Goal: Task Accomplishment & Management: Complete application form

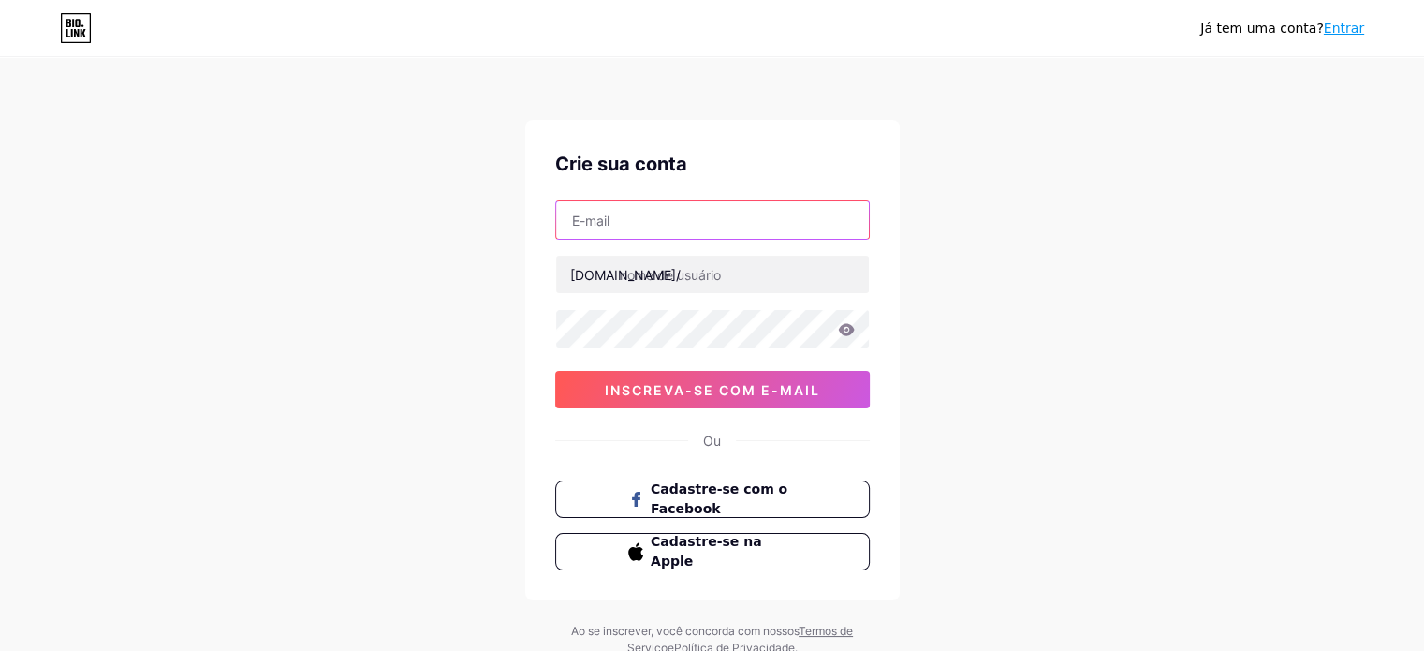
click at [695, 233] on input "text" at bounding box center [712, 219] width 313 height 37
click at [1190, 250] on div "Já tem uma conta? Entrar Crie sua conta [DOMAIN_NAME]/ 0cAFcWeA4N4QbAnONvIFTdOM…" at bounding box center [712, 358] width 1424 height 716
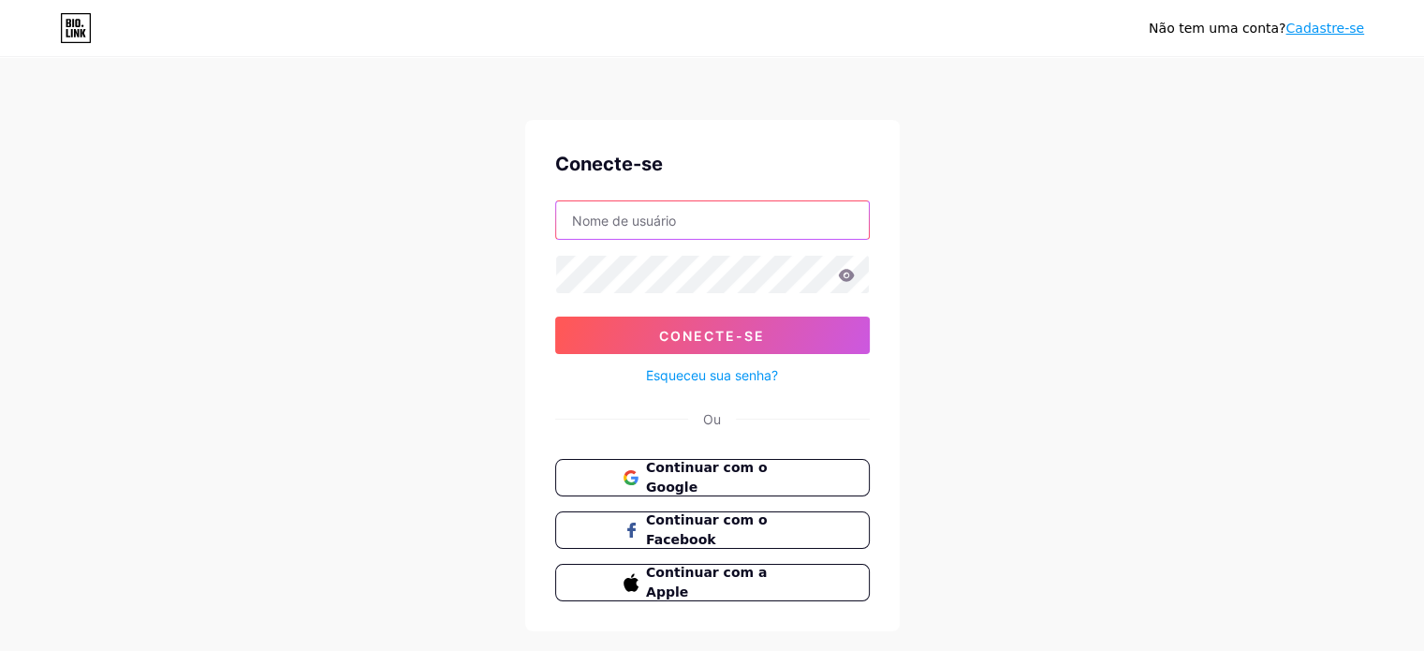
click at [626, 216] on input "text" at bounding box center [712, 219] width 313 height 37
click at [1104, 250] on div "Não tem uma conta? Cadastre-se Conecte-se Conecte-se Esqueceu sua senha? Ou Con…" at bounding box center [712, 345] width 1424 height 691
click at [767, 223] on input "text" at bounding box center [712, 219] width 313 height 37
click at [1110, 275] on div "Não tem uma conta? Cadastre-se Conecte-se Conecte-se Esqueceu sua senha? Ou Con…" at bounding box center [712, 345] width 1424 height 691
click at [768, 477] on font "Continuar com o Google" at bounding box center [706, 478] width 123 height 36
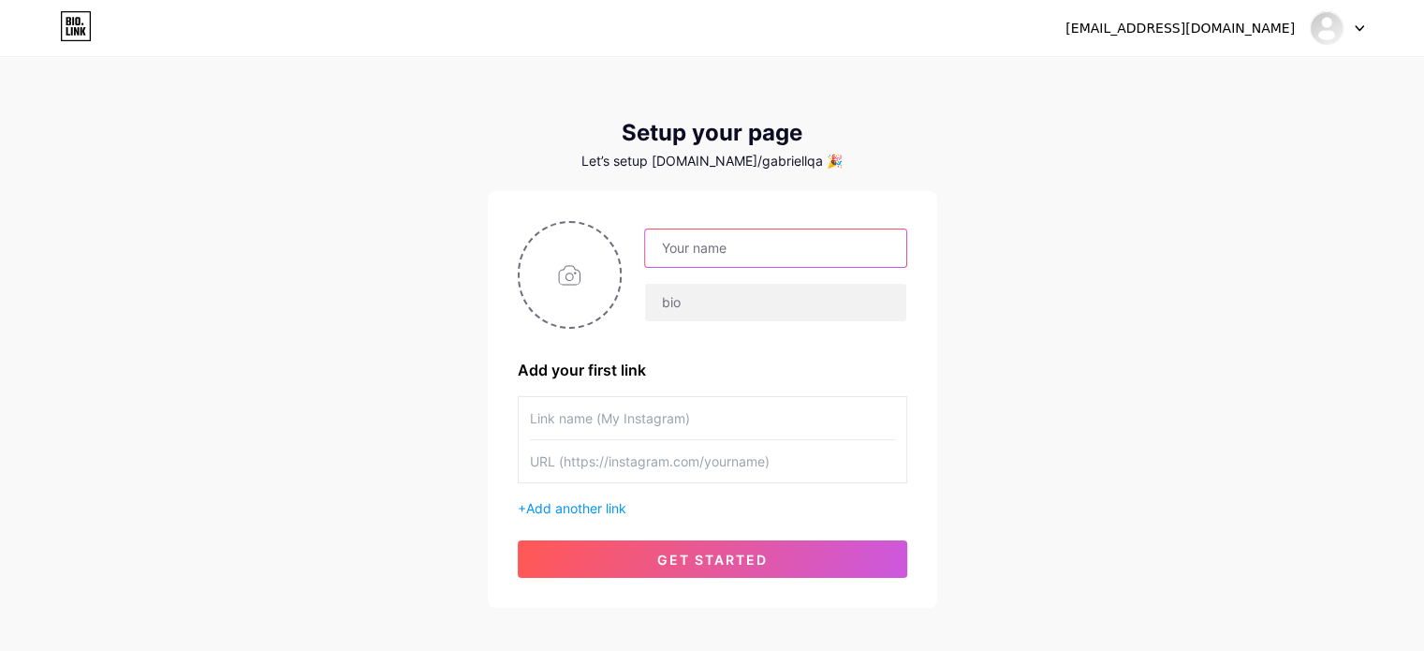
click at [785, 265] on input "text" at bounding box center [775, 247] width 260 height 37
click at [609, 500] on span "Add another link" at bounding box center [576, 508] width 100 height 16
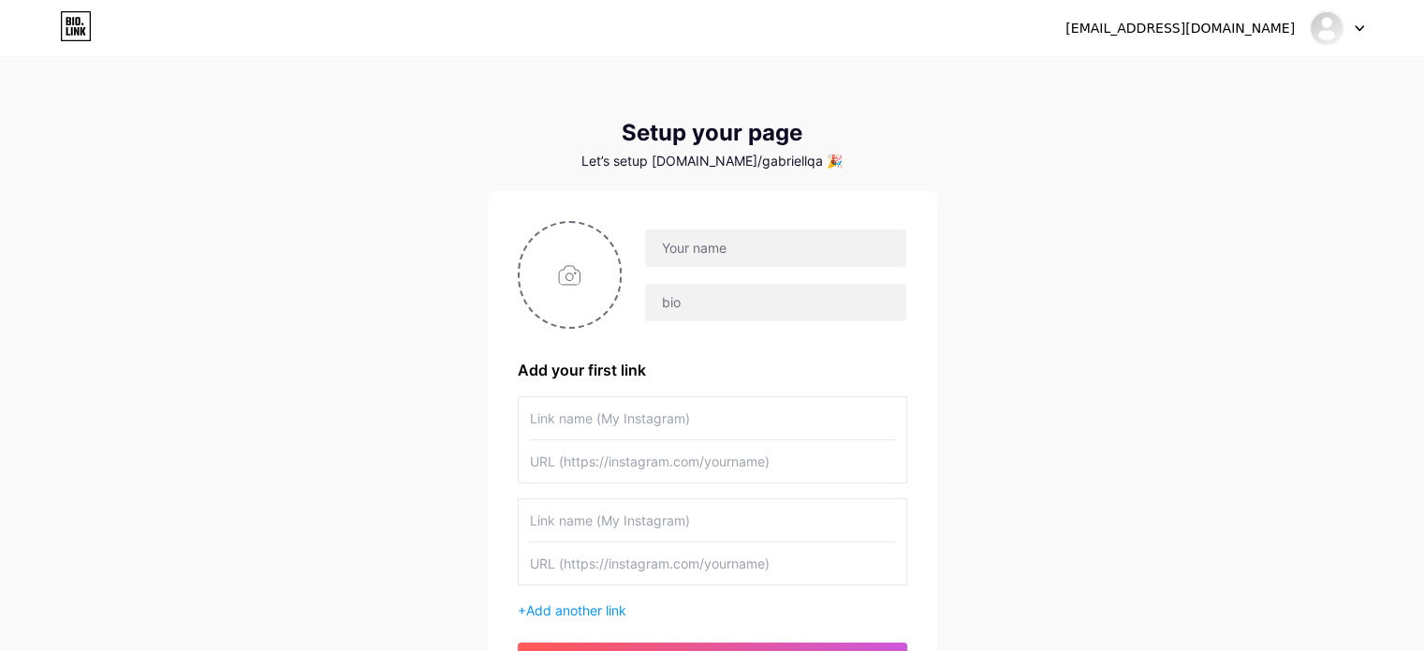
click at [685, 422] on input "text" at bounding box center [712, 418] width 365 height 42
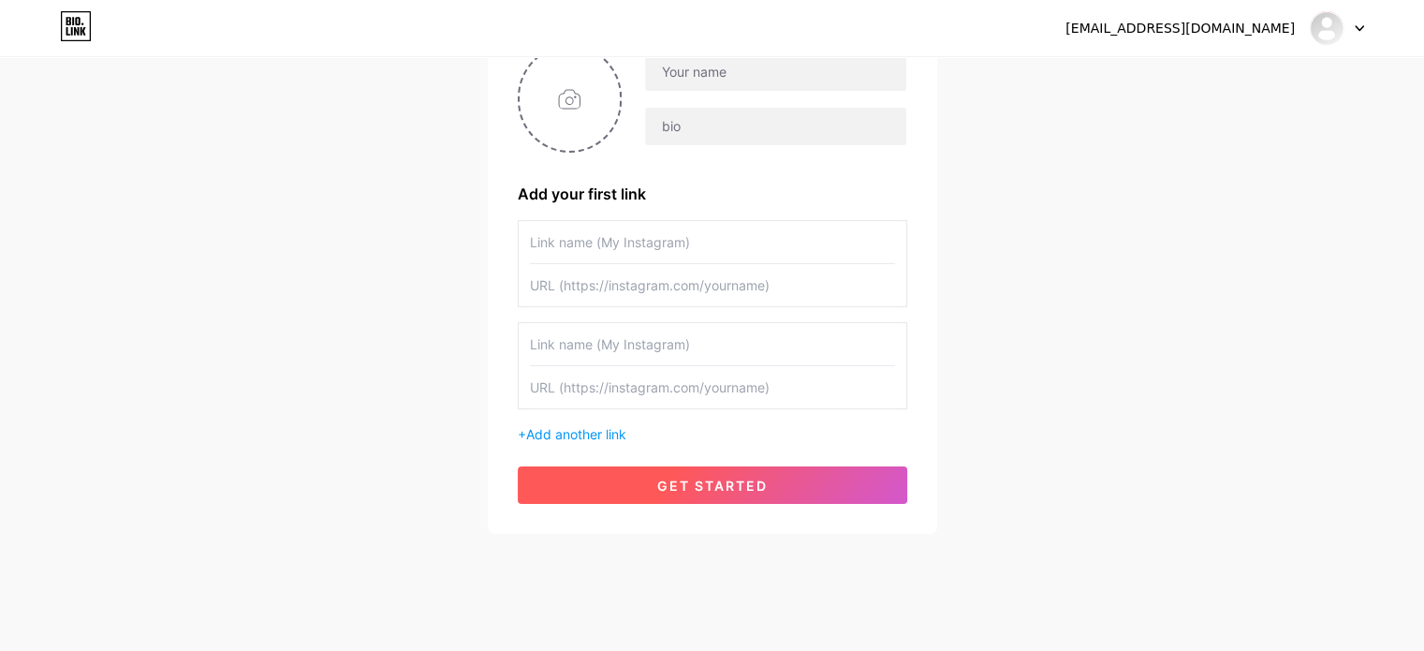
scroll to position [187, 0]
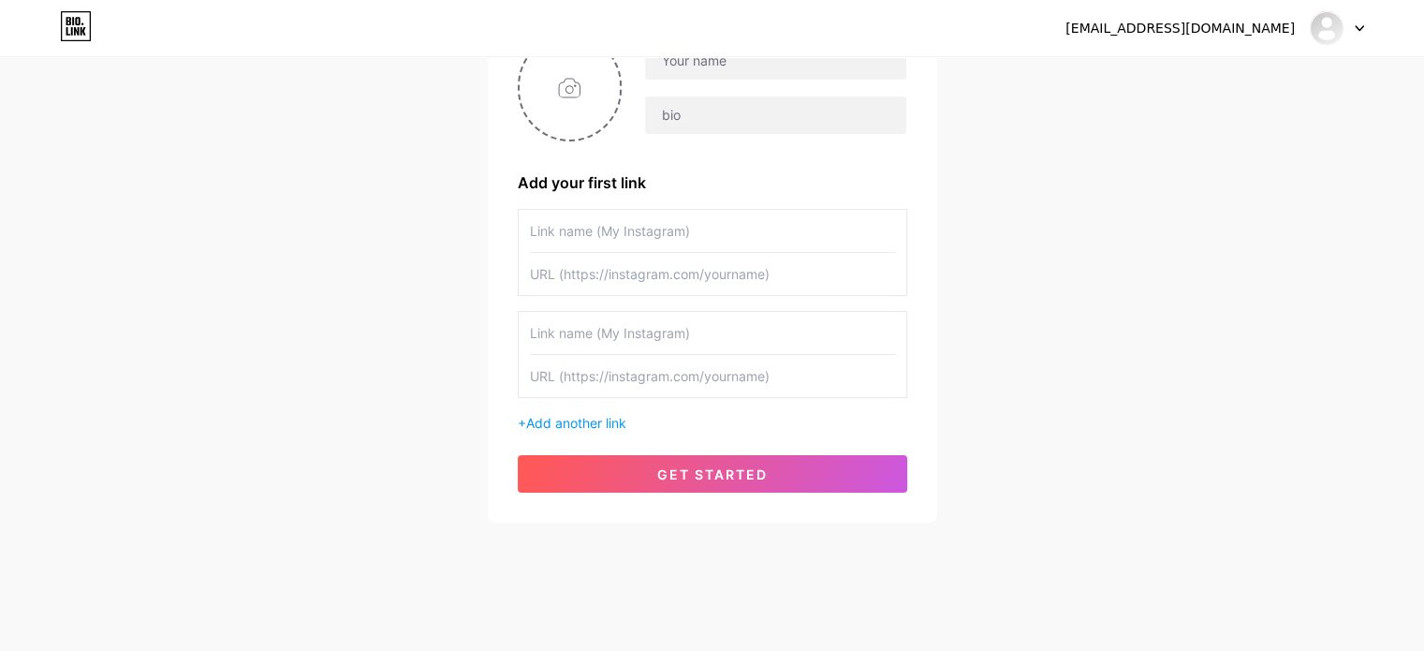
click at [614, 413] on div "+ Add another link" at bounding box center [713, 423] width 390 height 20
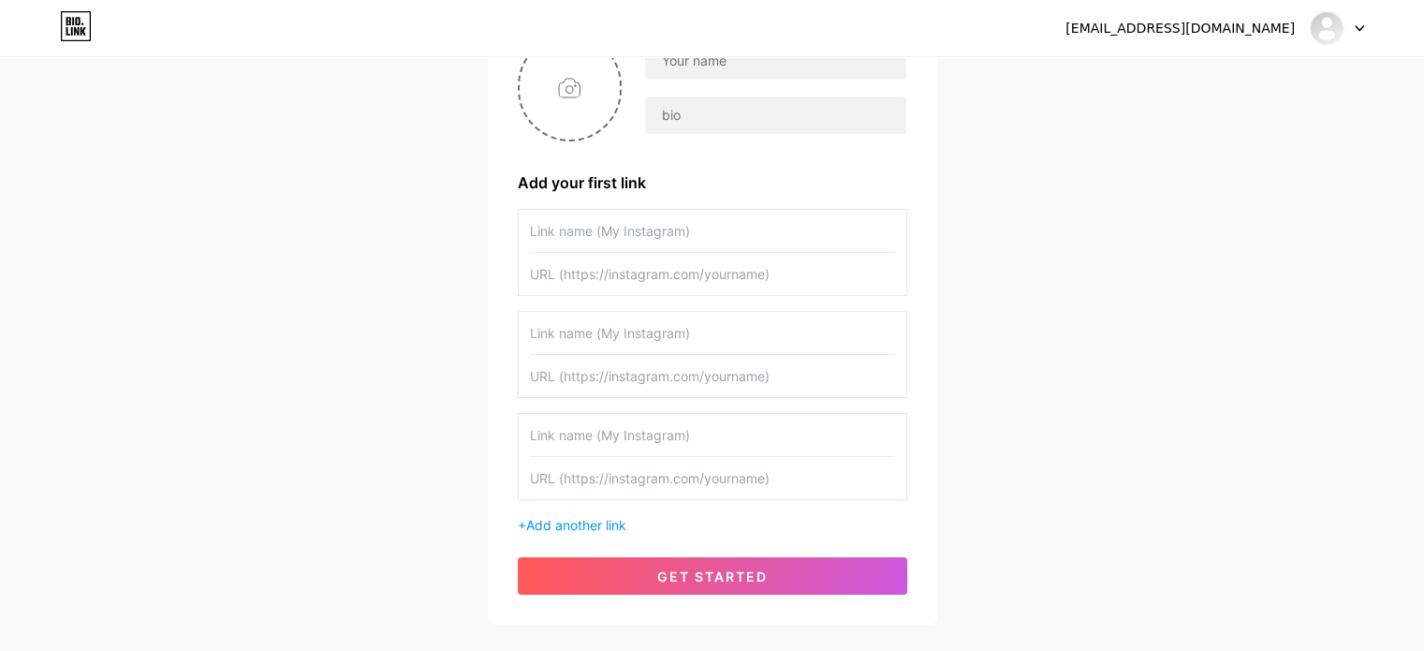
click at [643, 436] on input "text" at bounding box center [712, 435] width 365 height 42
click at [626, 519] on span "Add another link" at bounding box center [576, 525] width 100 height 16
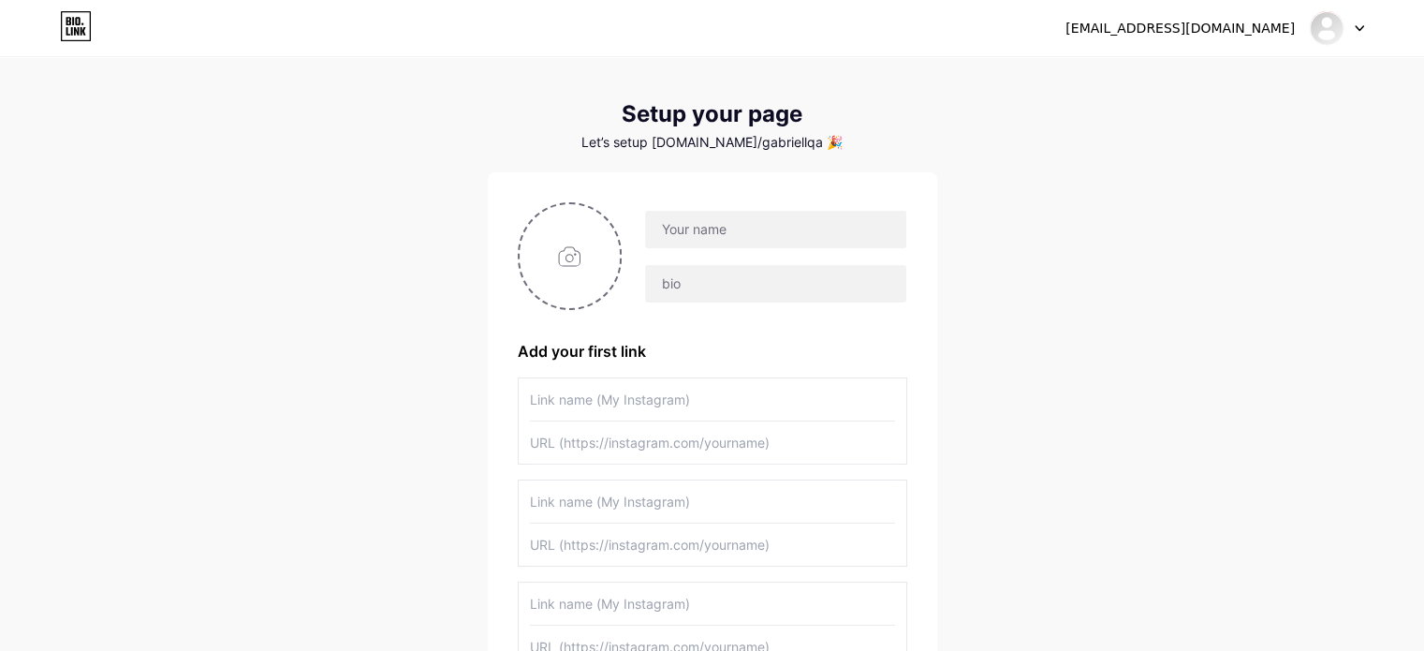
scroll to position [0, 0]
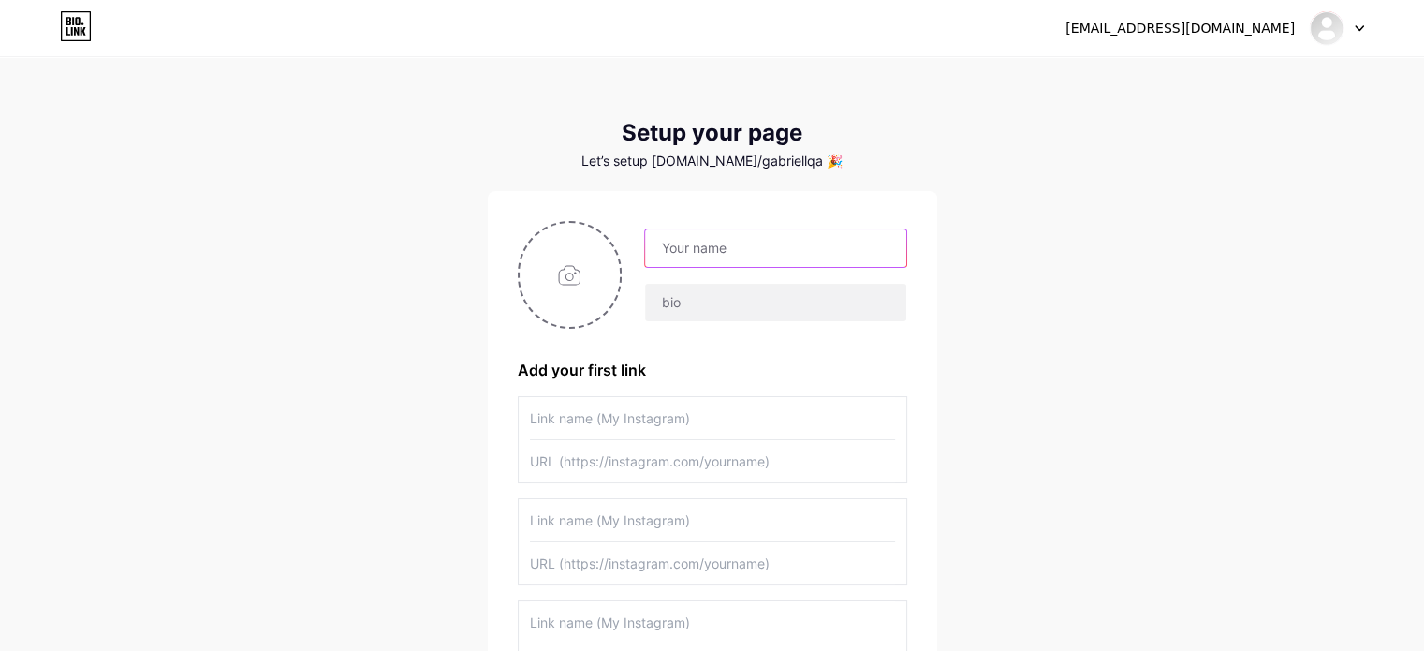
click at [771, 245] on input "text" at bounding box center [775, 247] width 260 height 37
drag, startPoint x: 1077, startPoint y: 236, endPoint x: 1069, endPoint y: 219, distance: 18.4
click at [1078, 235] on div "gabrielloppnow10@gmail.com Dashboard Logout Setup your page Let’s setup bio.lin…" at bounding box center [712, 487] width 1424 height 974
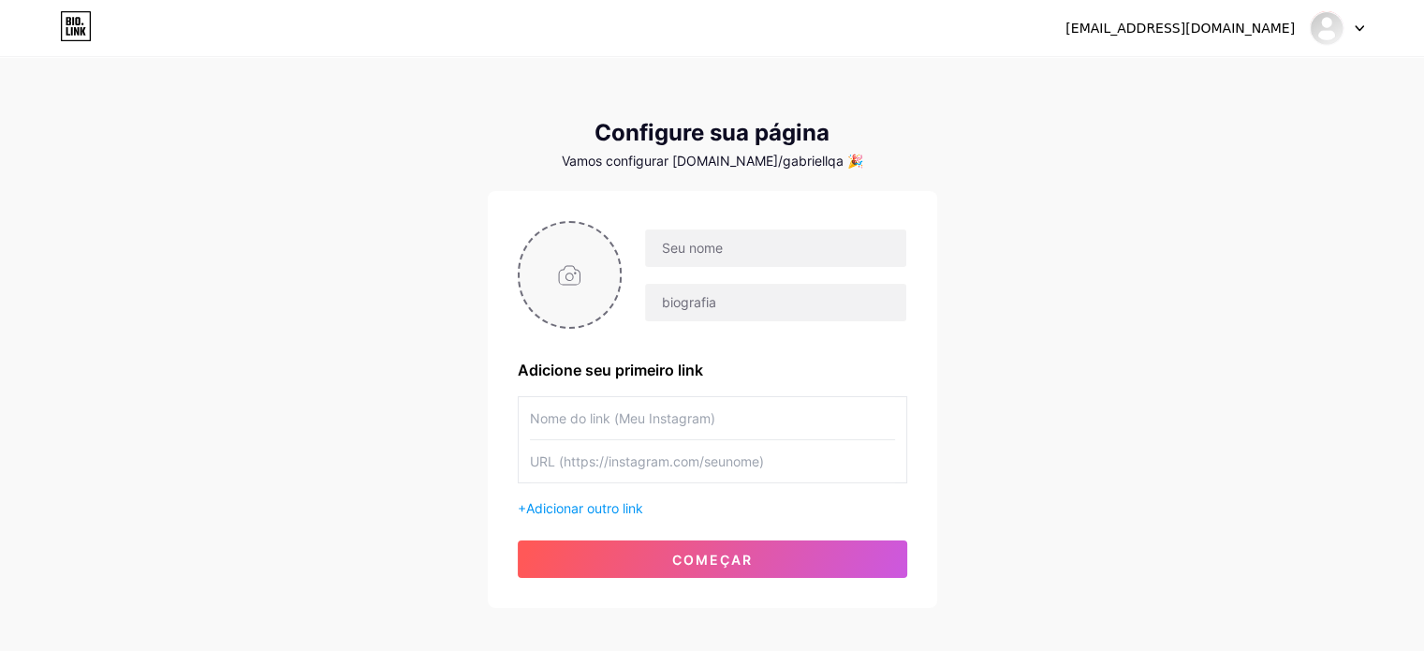
click at [535, 282] on input "file" at bounding box center [570, 275] width 101 height 104
type input "C:\fakepath\Design sem nome - 2025-06-27T150805.636.png"
click at [775, 257] on input "text" at bounding box center [775, 247] width 260 height 37
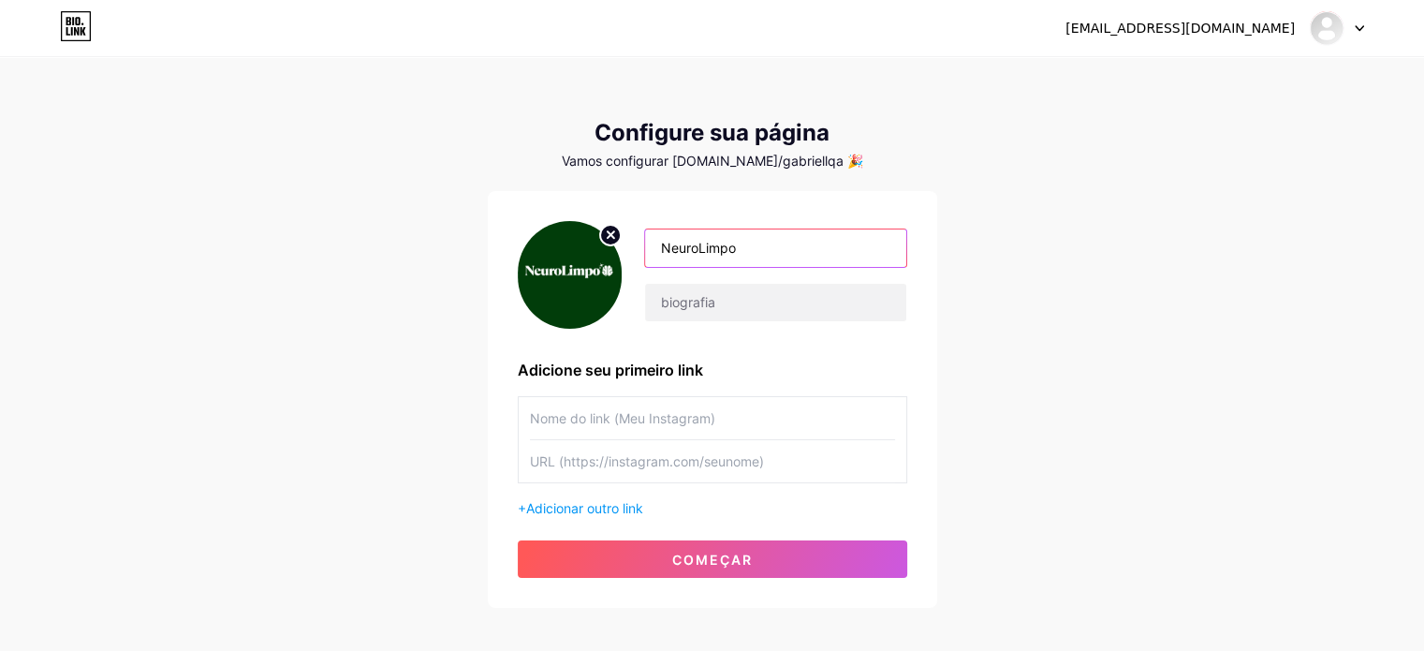
type input "NeuroLimpo"
type input "Sou Foda"
click at [696, 413] on input "text" at bounding box center [712, 418] width 365 height 42
click at [633, 426] on input "text" at bounding box center [712, 418] width 365 height 42
click at [669, 455] on input "text" at bounding box center [712, 461] width 365 height 42
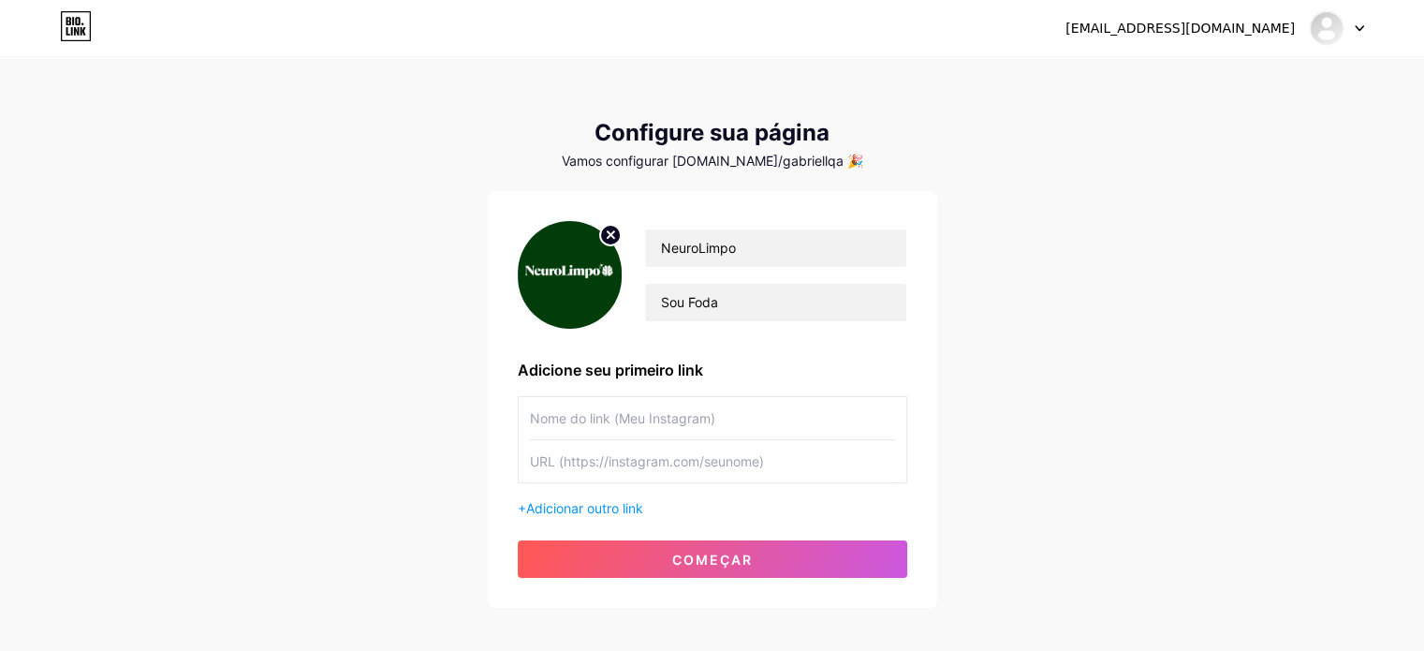
drag, startPoint x: 777, startPoint y: 465, endPoint x: 545, endPoint y: 455, distance: 232.4
click at [545, 455] on input "text" at bounding box center [712, 461] width 365 height 42
click at [611, 500] on font "Adicionar outro link" at bounding box center [584, 508] width 117 height 16
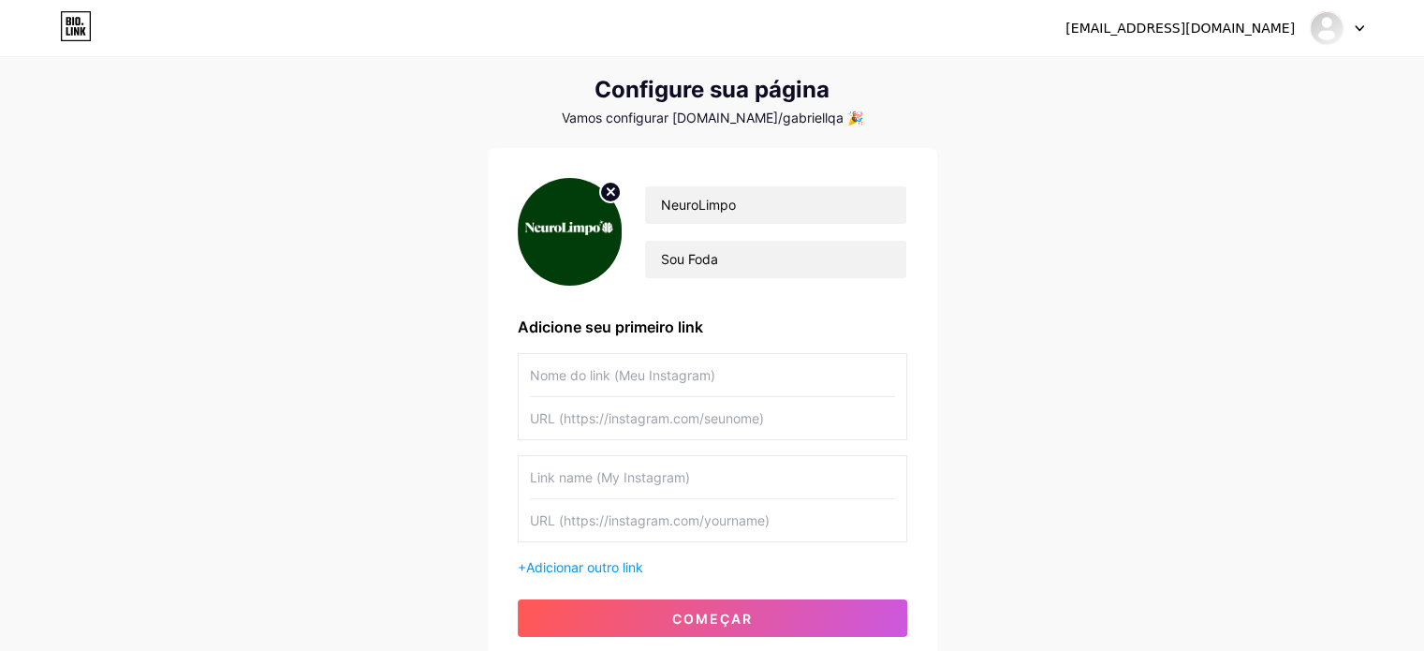
scroll to position [187, 0]
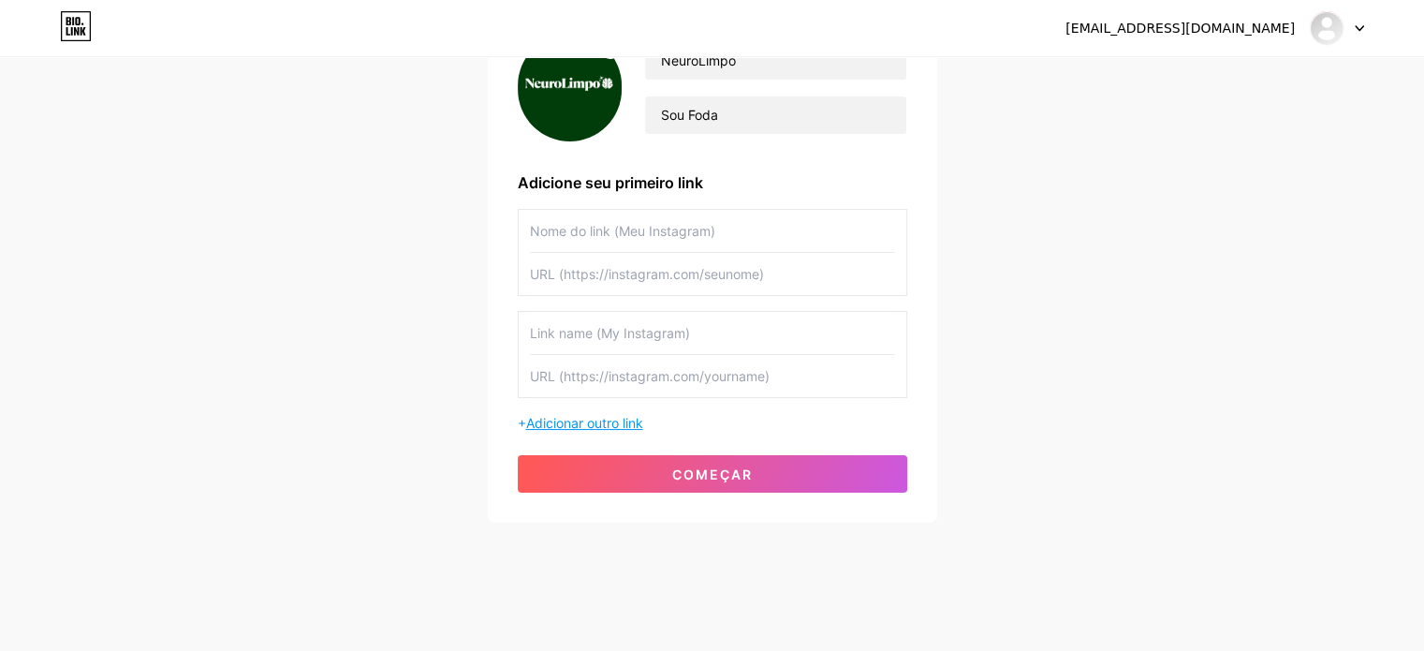
click at [583, 417] on font "Adicionar outro link" at bounding box center [584, 423] width 117 height 16
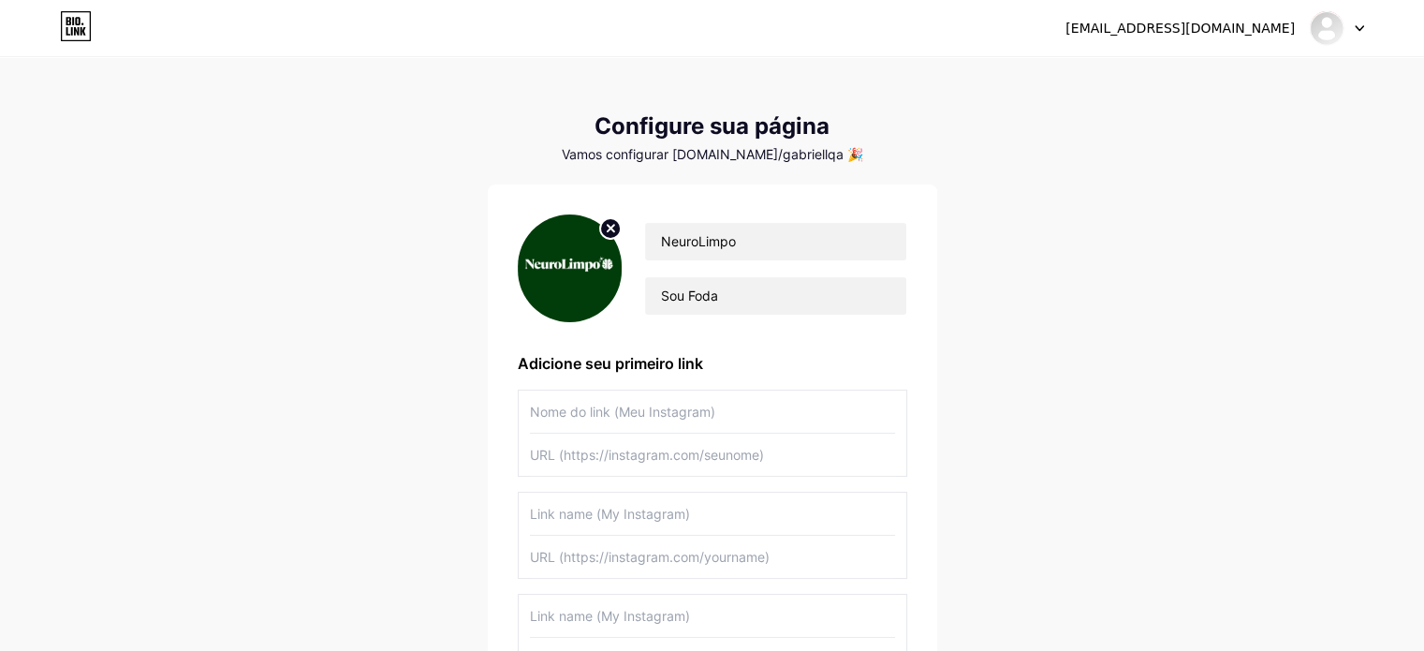
scroll to position [0, 0]
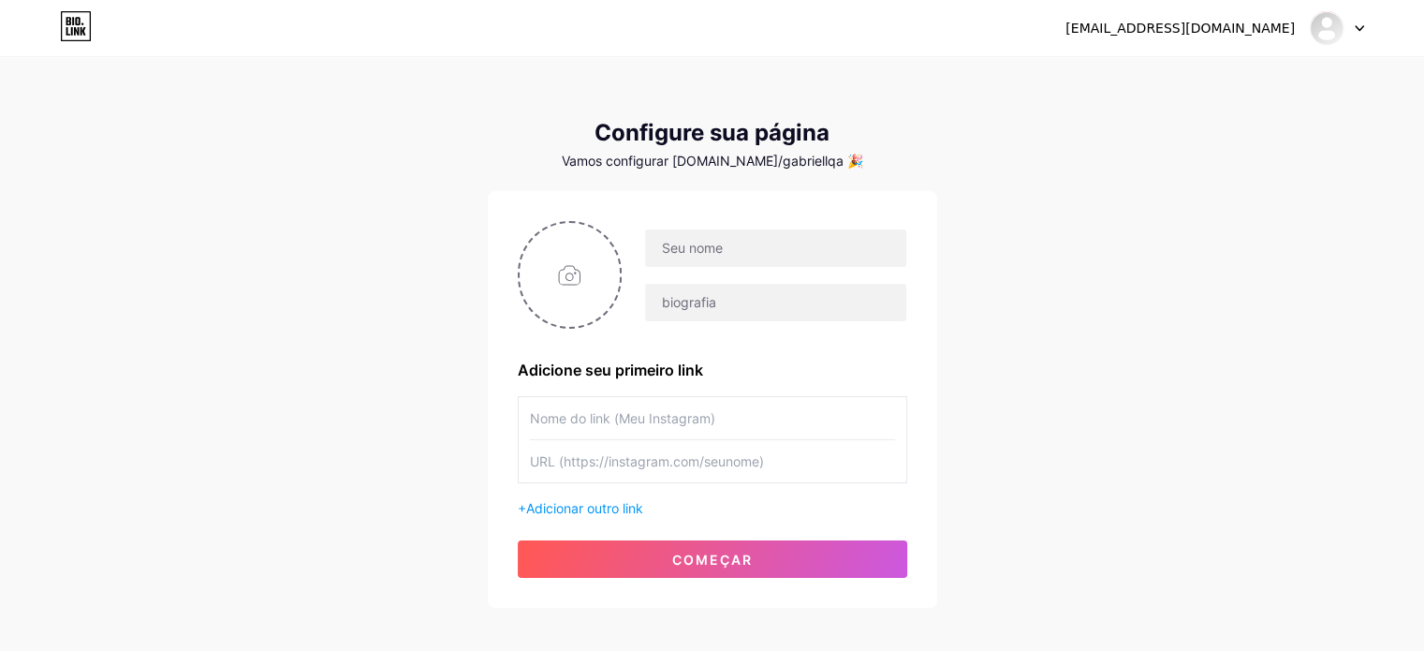
click at [85, 22] on icon at bounding box center [76, 26] width 32 height 30
